Goal: Task Accomplishment & Management: Use online tool/utility

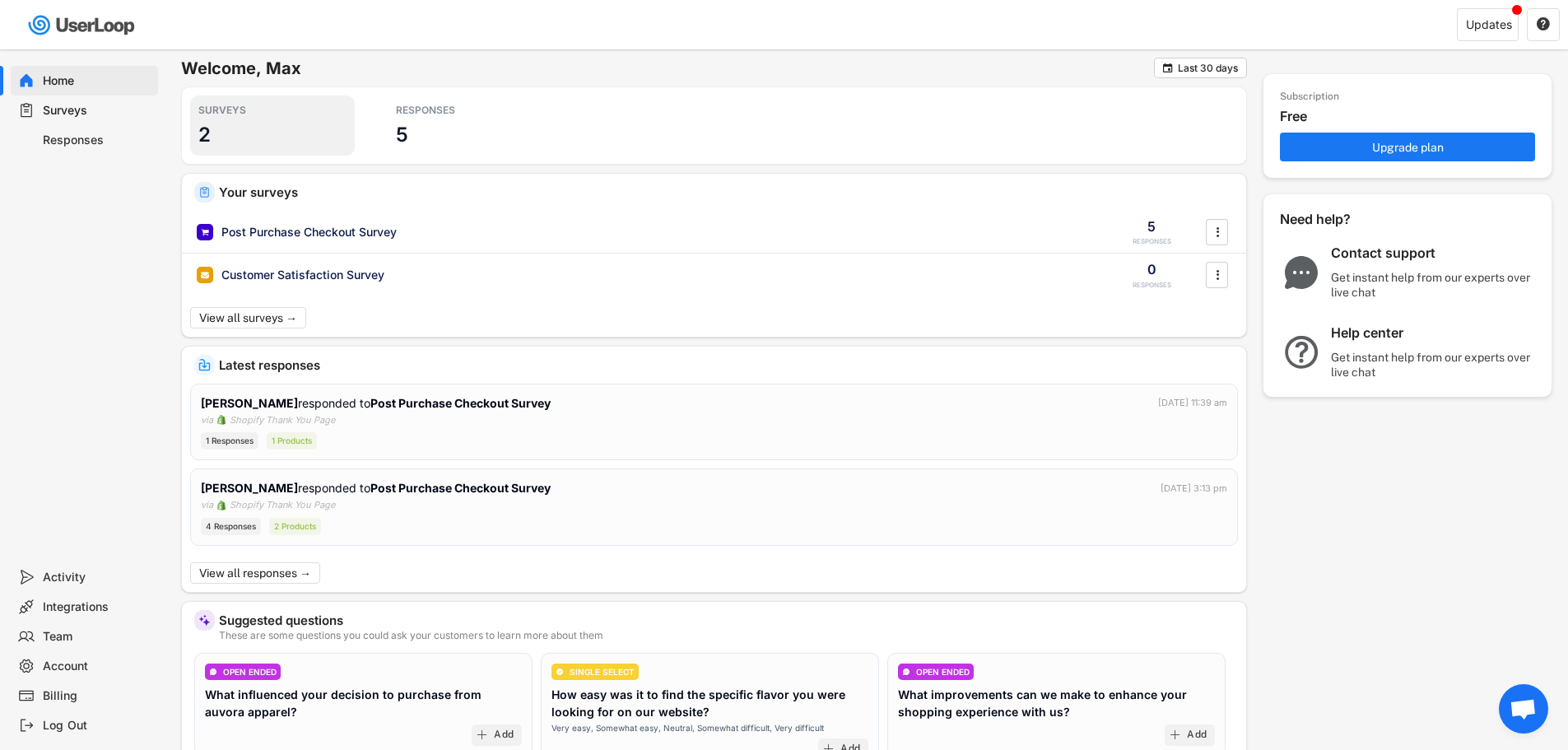
click at [210, 124] on h3 "2" at bounding box center [204, 135] width 12 height 25
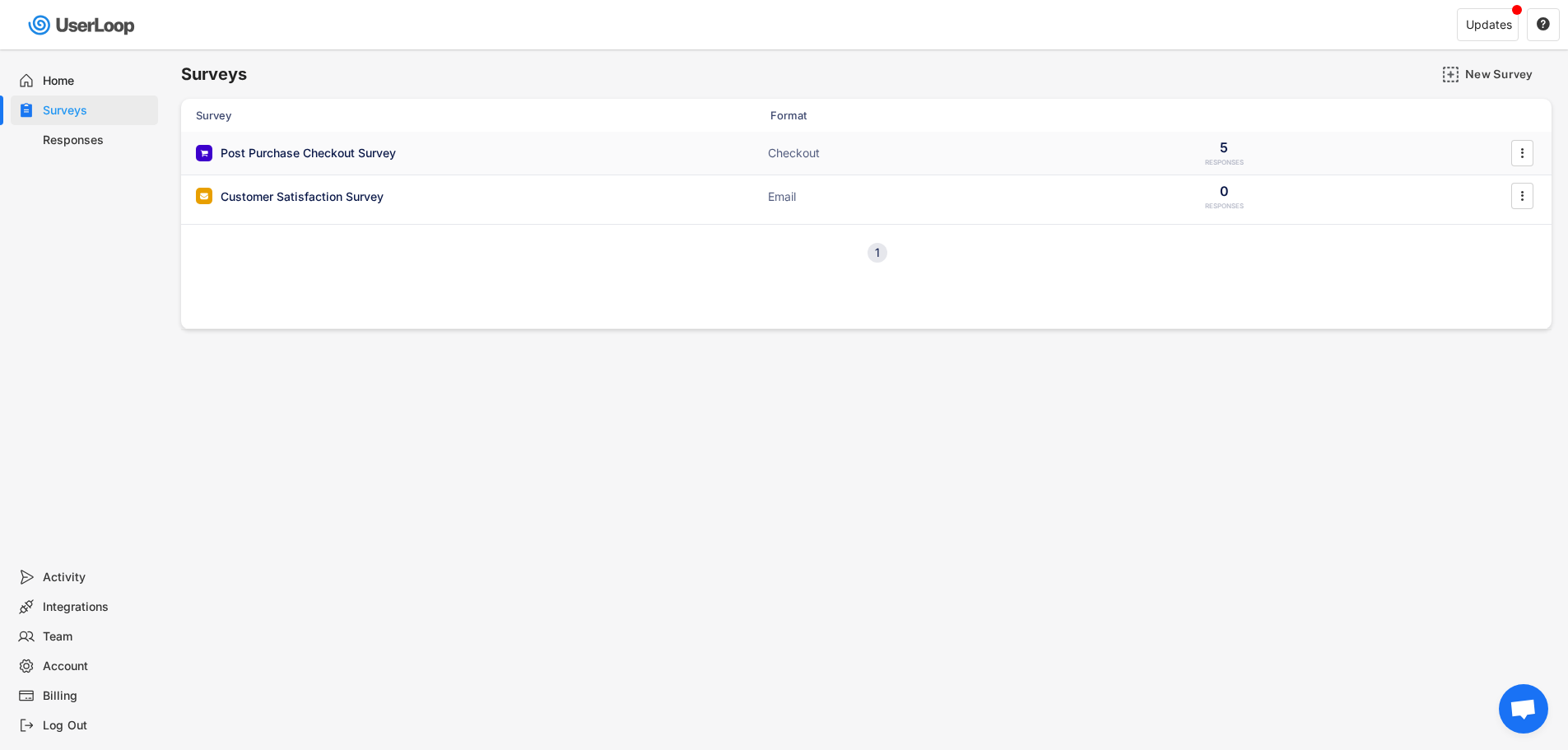
click at [372, 153] on div "Post Purchase Checkout Survey" at bounding box center [309, 153] width 175 height 17
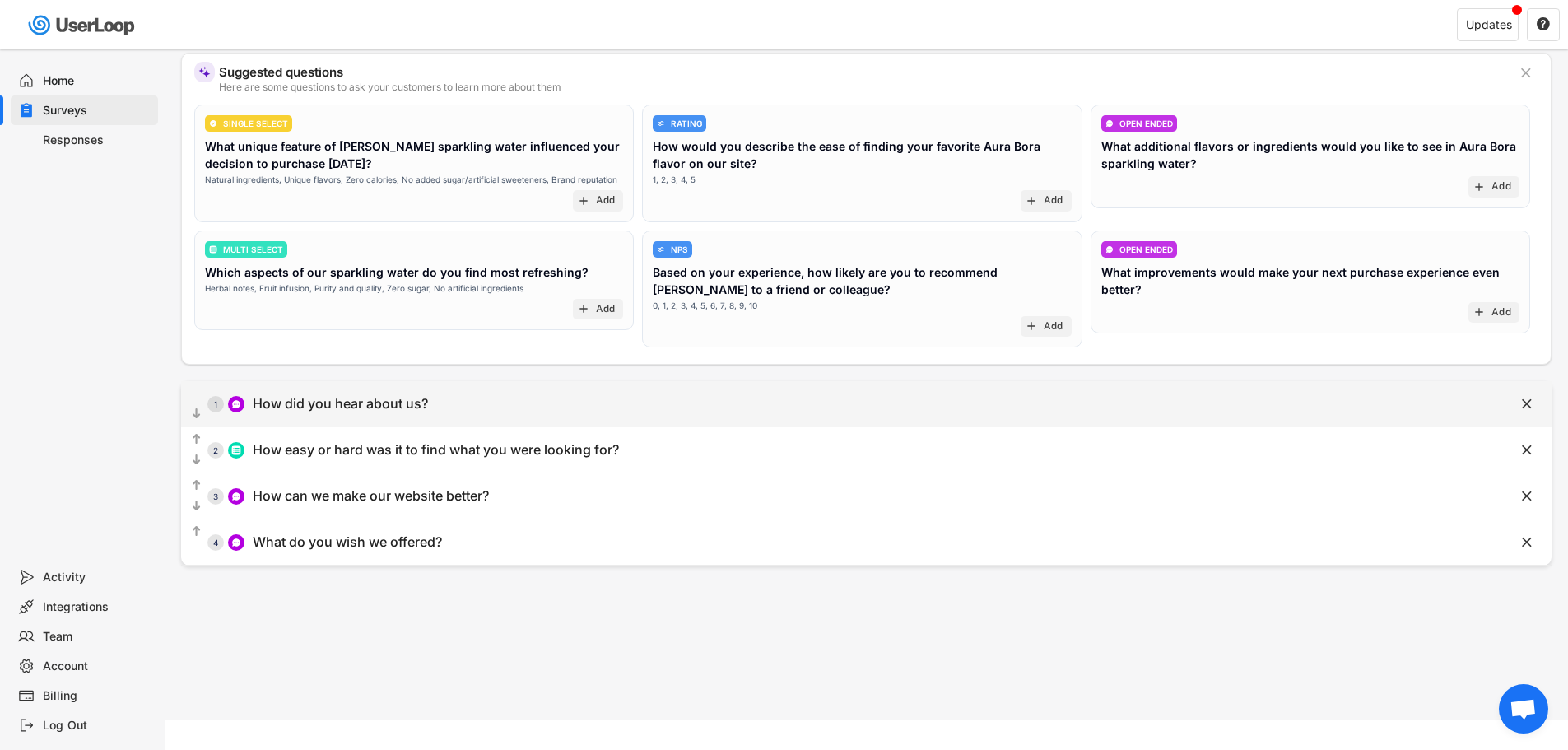
scroll to position [142, 0]
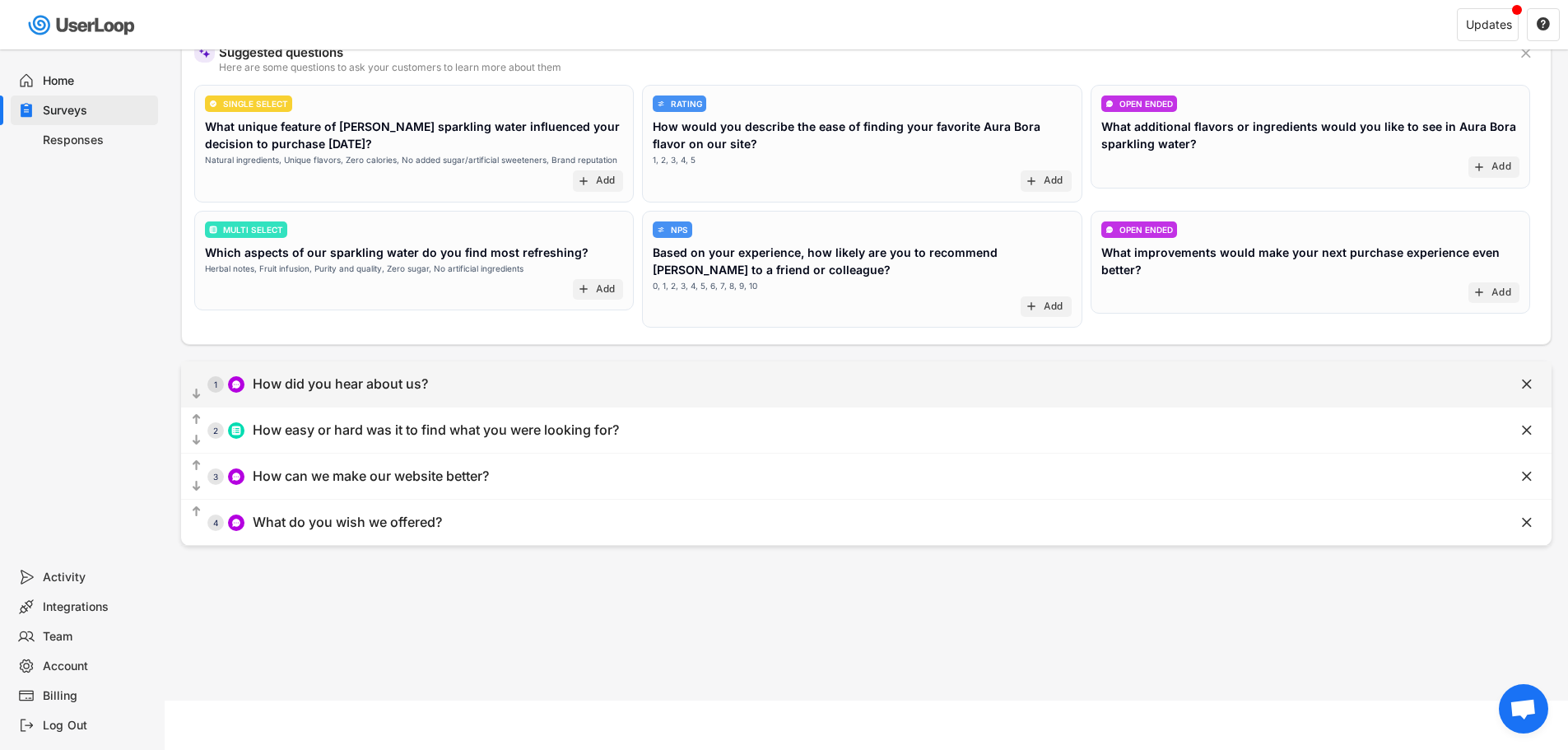
click at [359, 381] on div "How did you hear about us?" at bounding box center [341, 384] width 175 height 17
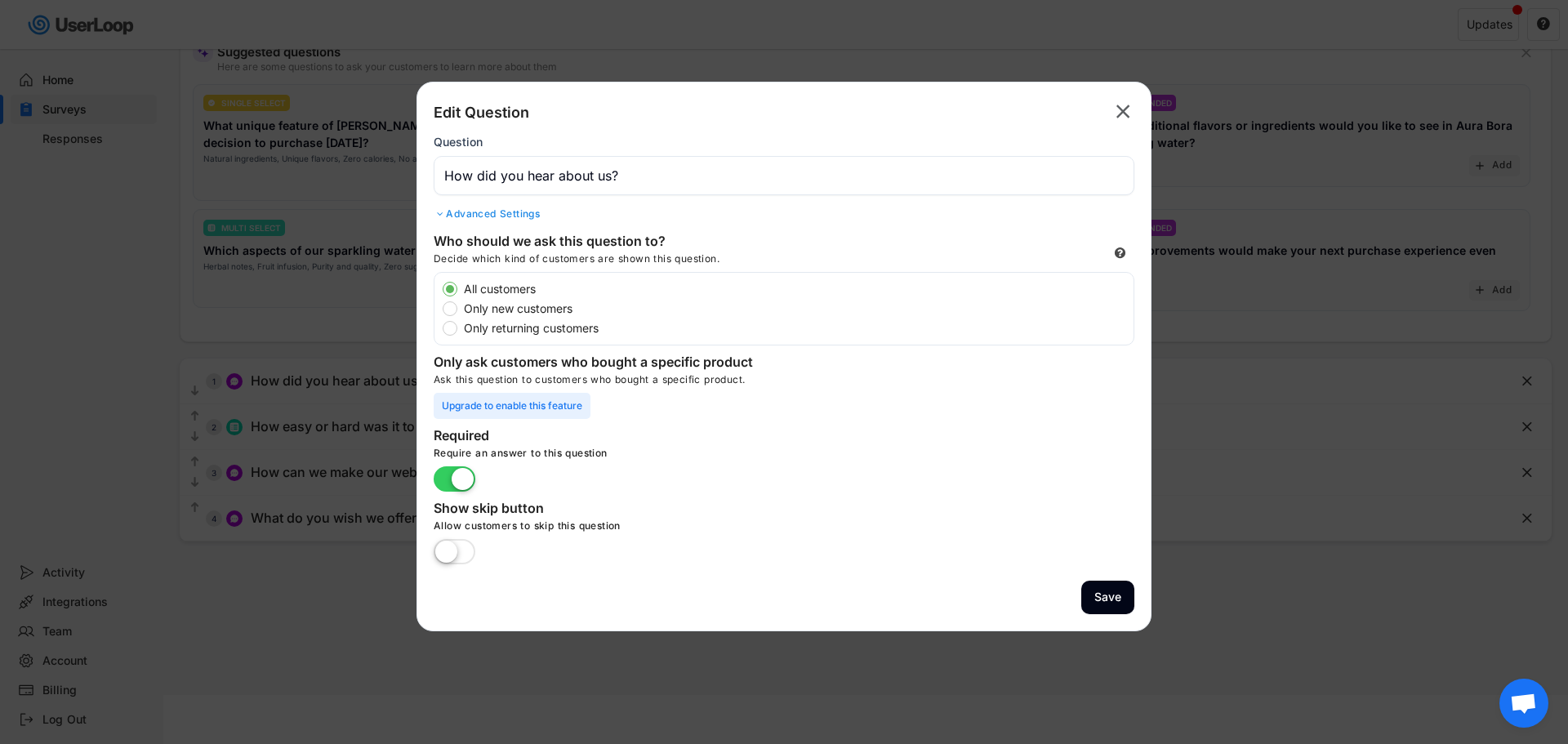
click at [571, 174] on input "input" at bounding box center [784, 175] width 701 height 39
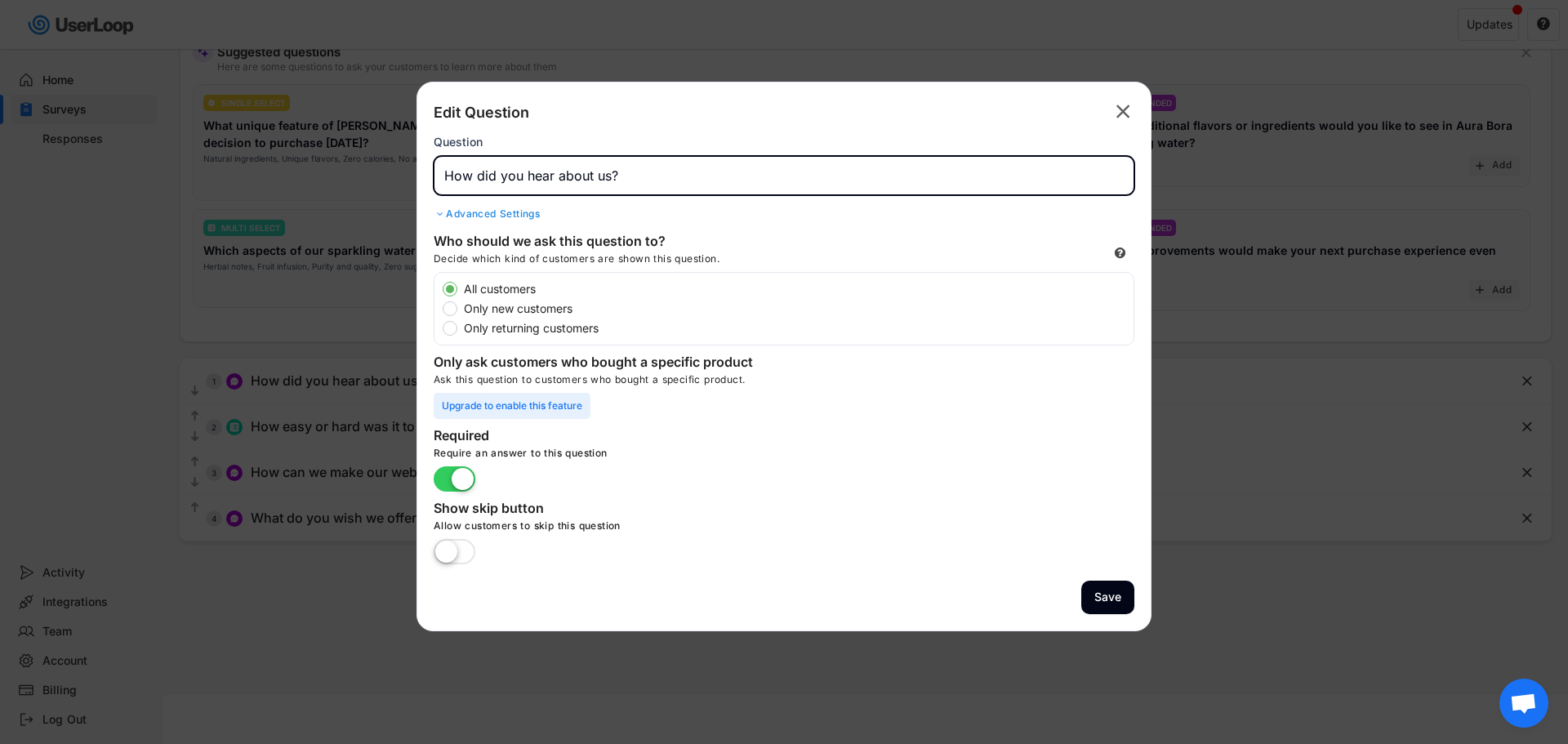
click at [571, 174] on input "input" at bounding box center [784, 175] width 701 height 39
paste input "What aspect of our loungewear most appealed to you when making your purchase?"
drag, startPoint x: 638, startPoint y: 174, endPoint x: 565, endPoint y: 175, distance: 73.0
click at [565, 175] on input "input" at bounding box center [784, 175] width 701 height 39
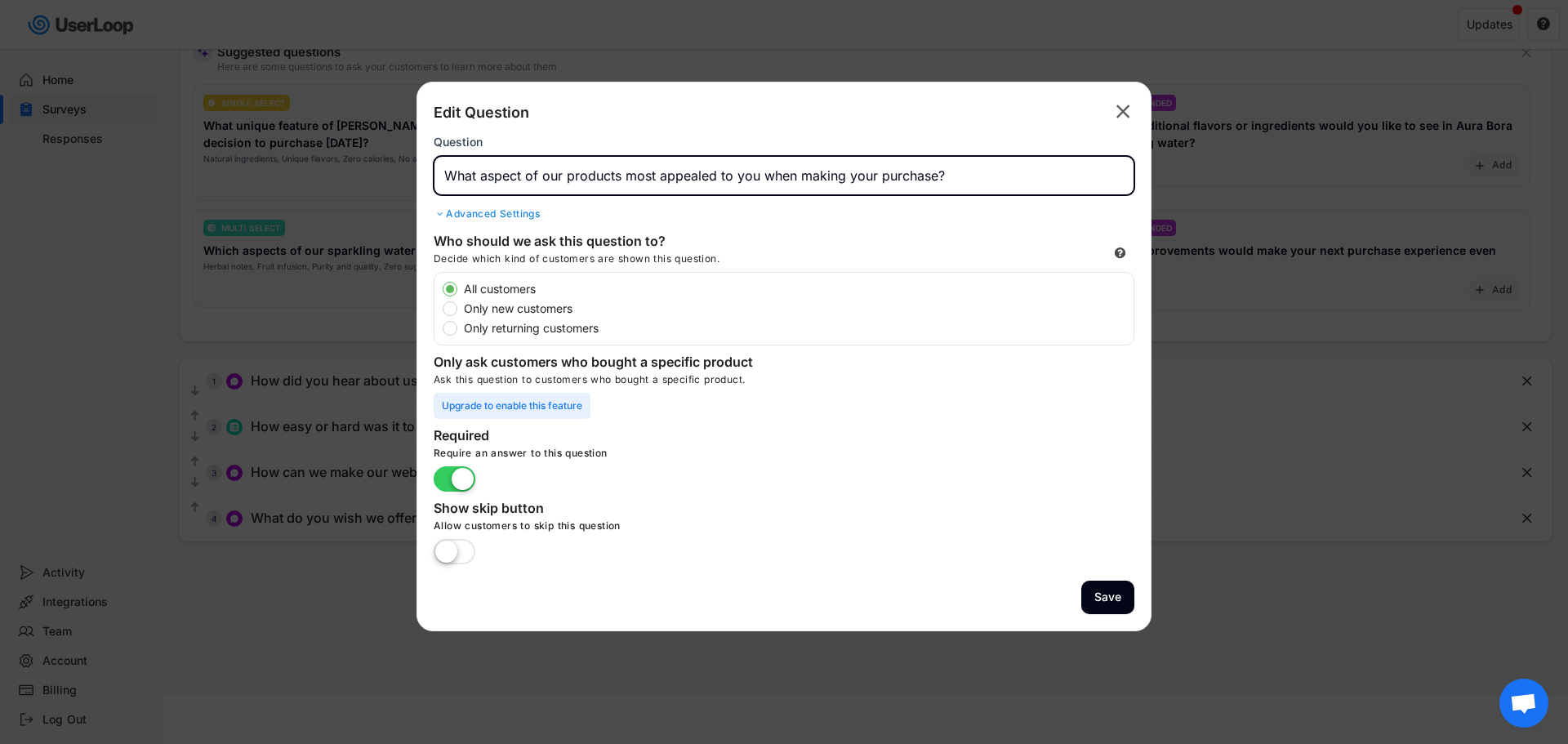
type input "What aspect of our products most appealed to you when making your purchase?"
click at [718, 141] on div "Question" at bounding box center [784, 164] width 701 height 61
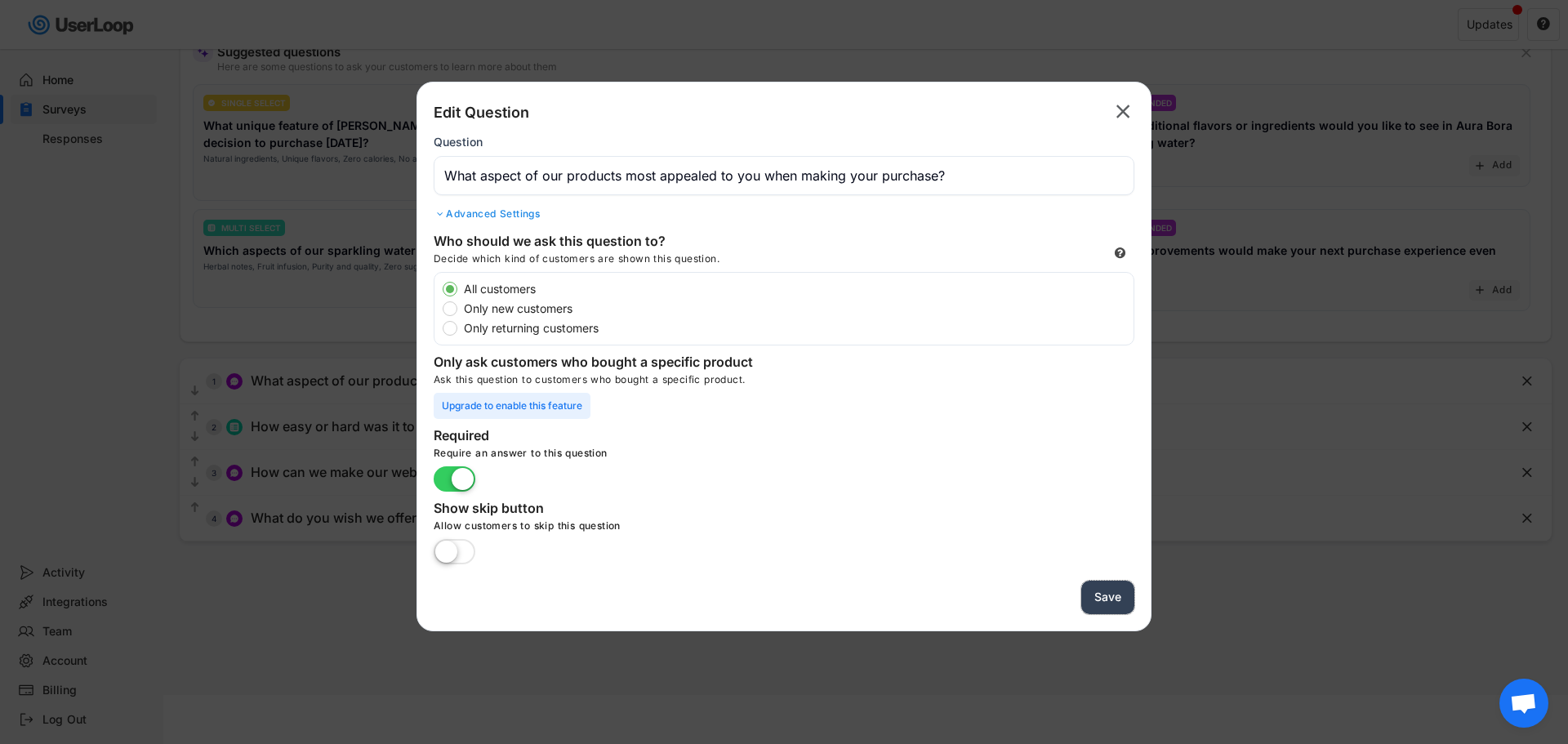
click at [1116, 596] on button "Save" at bounding box center [1108, 597] width 53 height 34
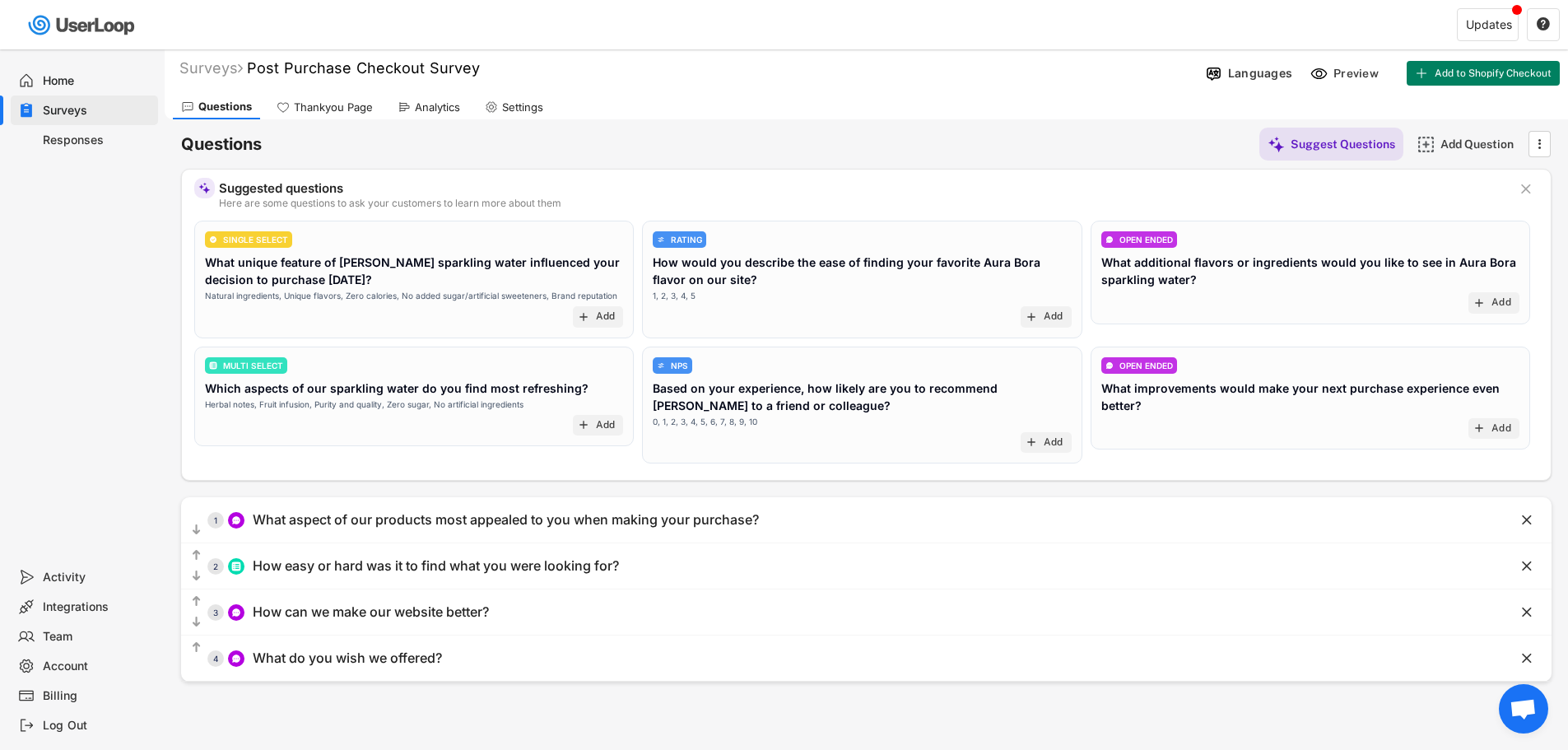
scroll to position [0, 0]
